Goal: Task Accomplishment & Management: Manage account settings

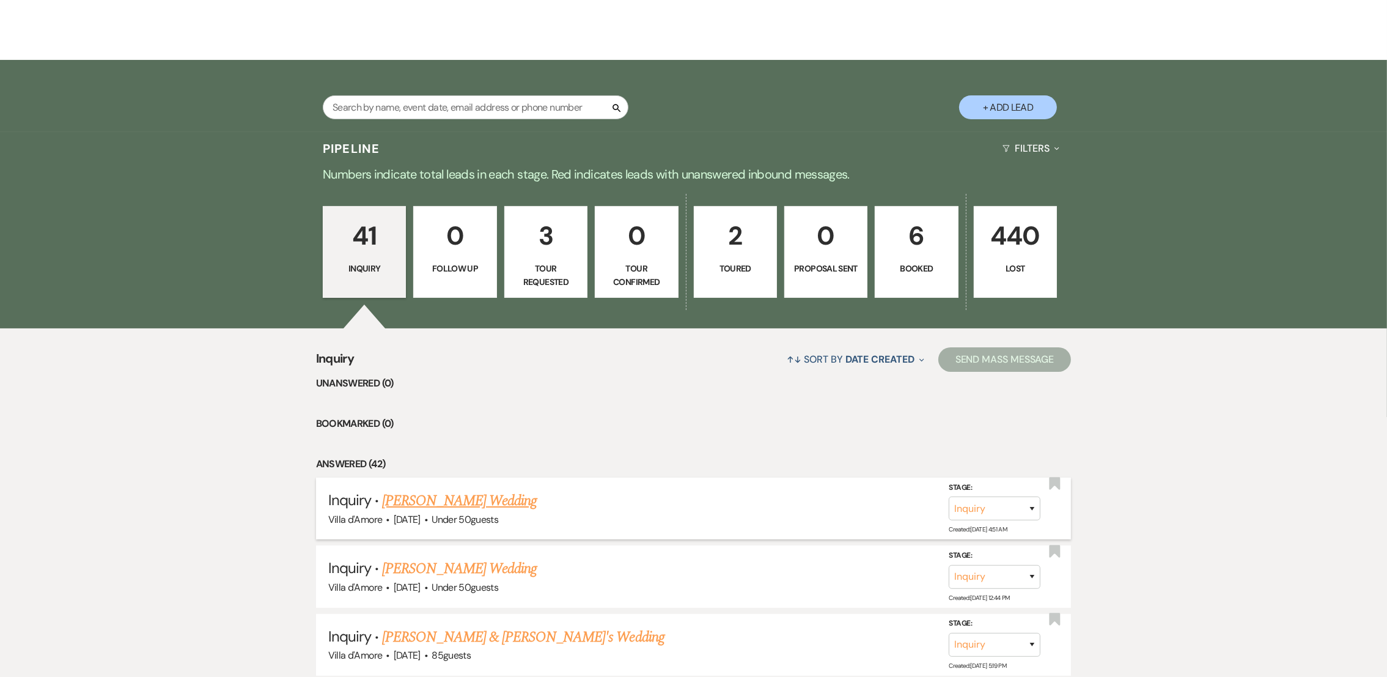
click at [439, 498] on link "[PERSON_NAME] Wedding" at bounding box center [459, 501] width 155 height 22
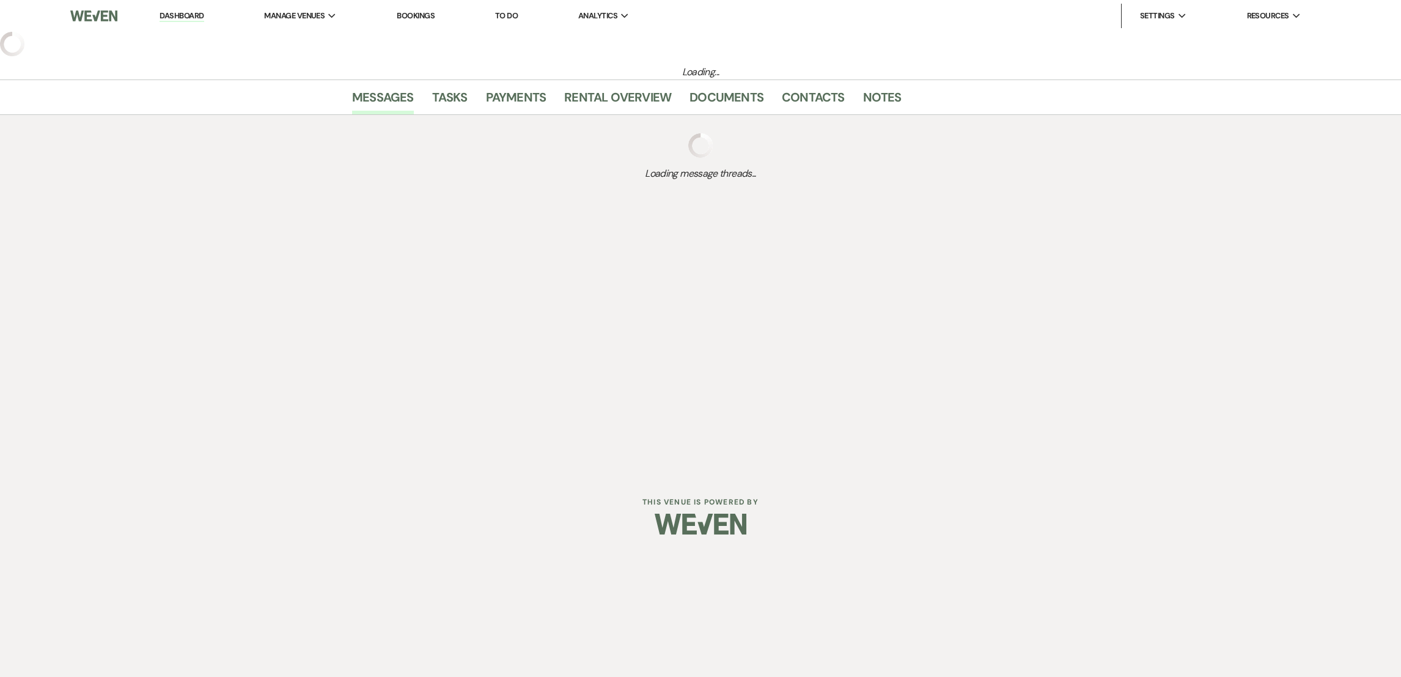
select select "2"
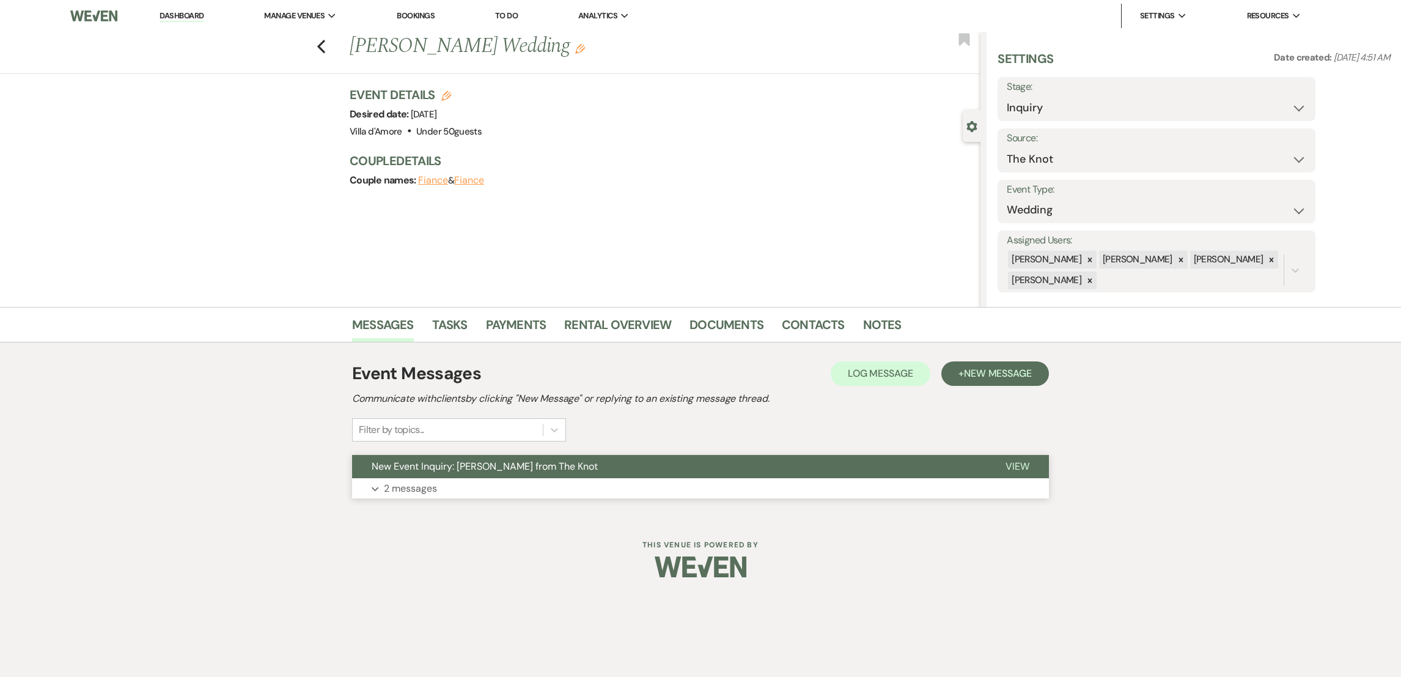
click at [423, 491] on p "2 messages" at bounding box center [410, 488] width 53 height 16
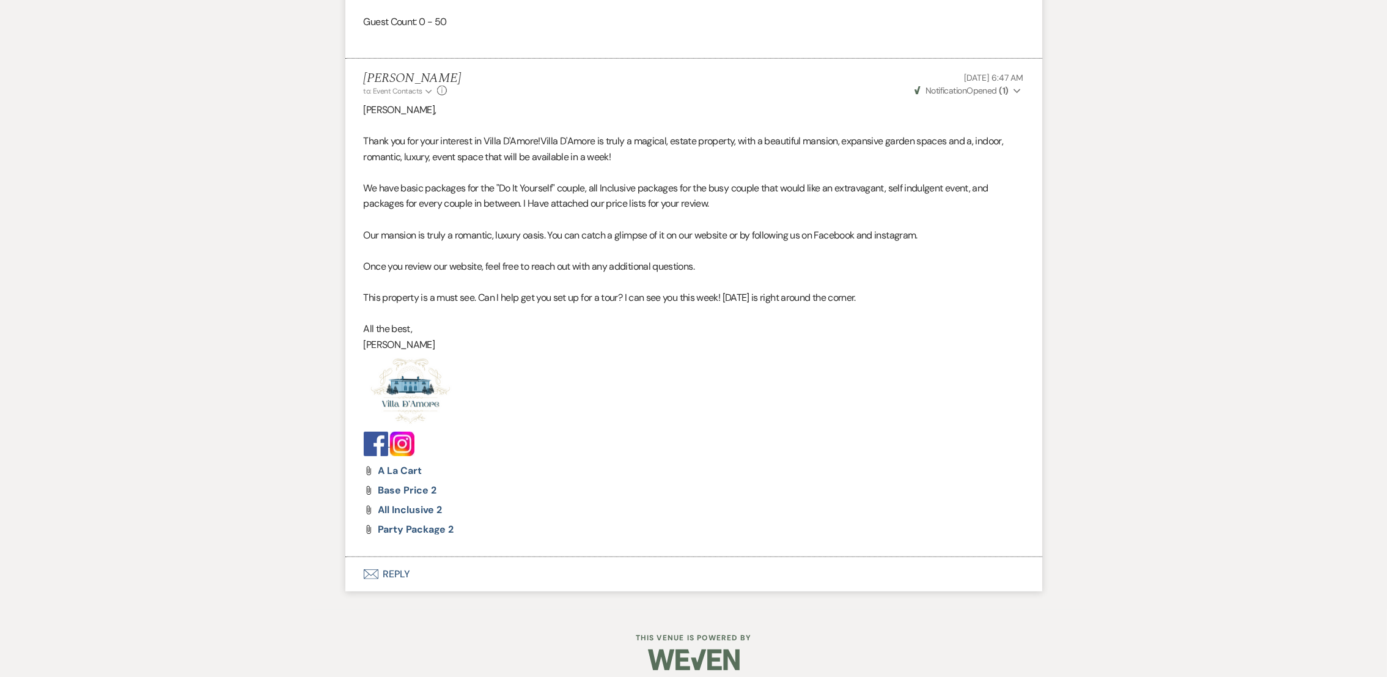
scroll to position [1007, 0]
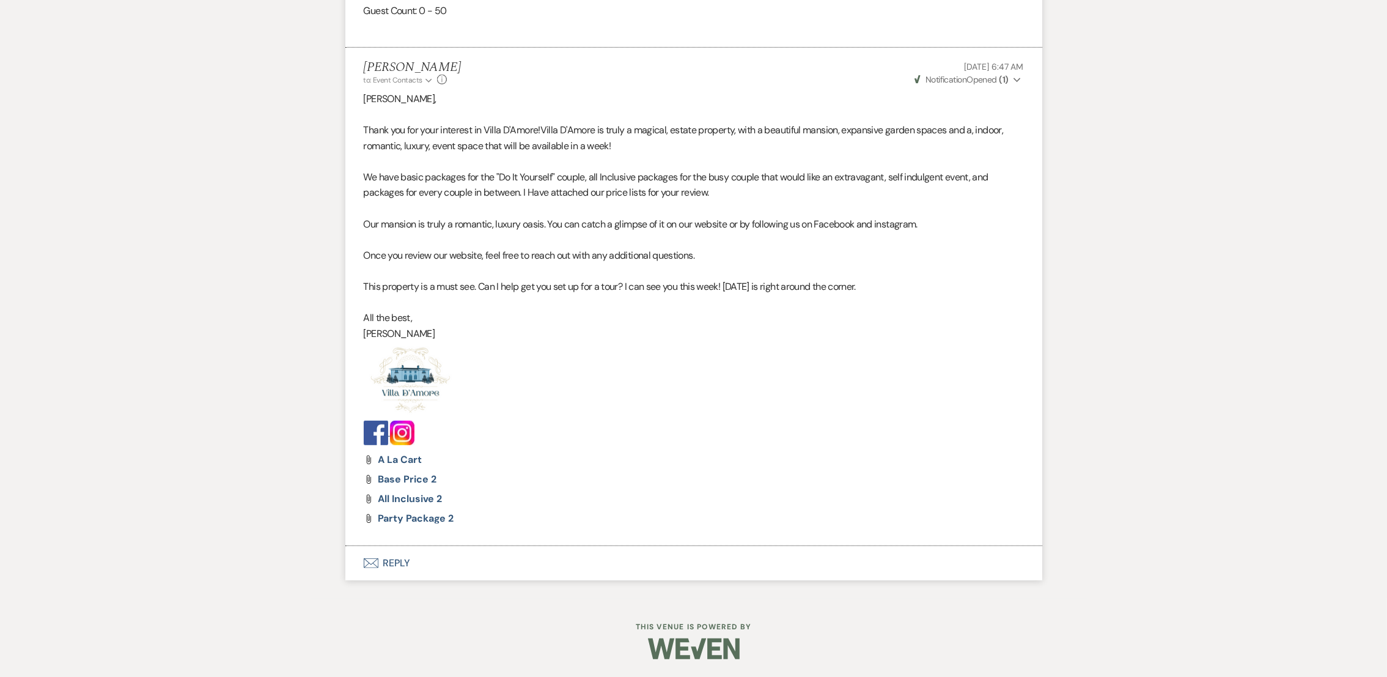
drag, startPoint x: 435, startPoint y: 335, endPoint x: 355, endPoint y: 128, distance: 221.6
click at [355, 128] on li "[PERSON_NAME] to: Event Contacts Expand Info [DATE] 6:47 AM Weven Check Notific…" at bounding box center [693, 297] width 697 height 499
copy div "Thank you for your interest in Villa D'Amore! Villa D'Amore is truly a magical,…"
